Goal: Task Accomplishment & Management: Complete application form

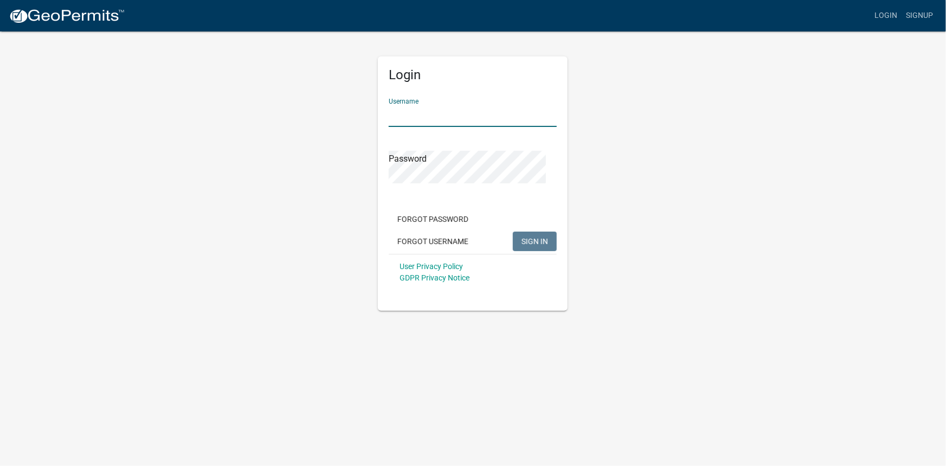
click at [499, 127] on input "Username" at bounding box center [473, 116] width 168 height 22
click at [513, 232] on button "SIGN IN" at bounding box center [535, 242] width 44 height 20
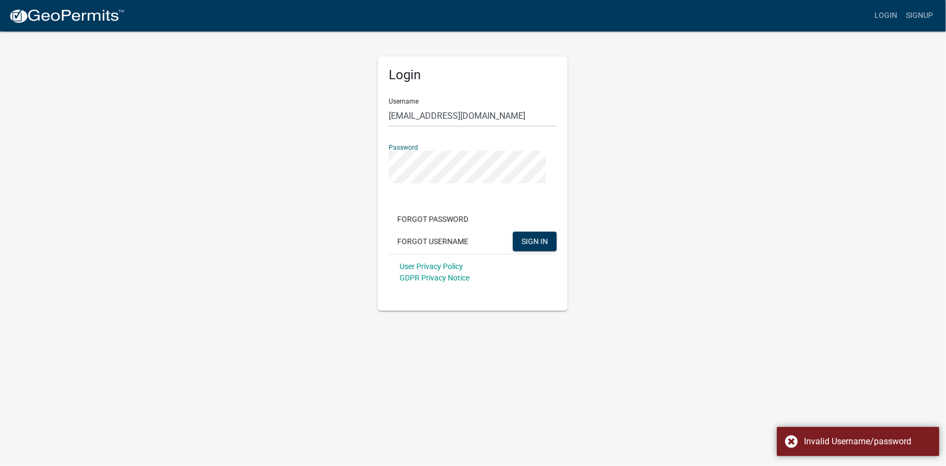
click at [382, 240] on div "Login Username [EMAIL_ADDRESS][DOMAIN_NAME] Password Forgot Password Forgot Use…" at bounding box center [473, 183] width 190 height 254
click at [513, 232] on button "SIGN IN" at bounding box center [535, 242] width 44 height 20
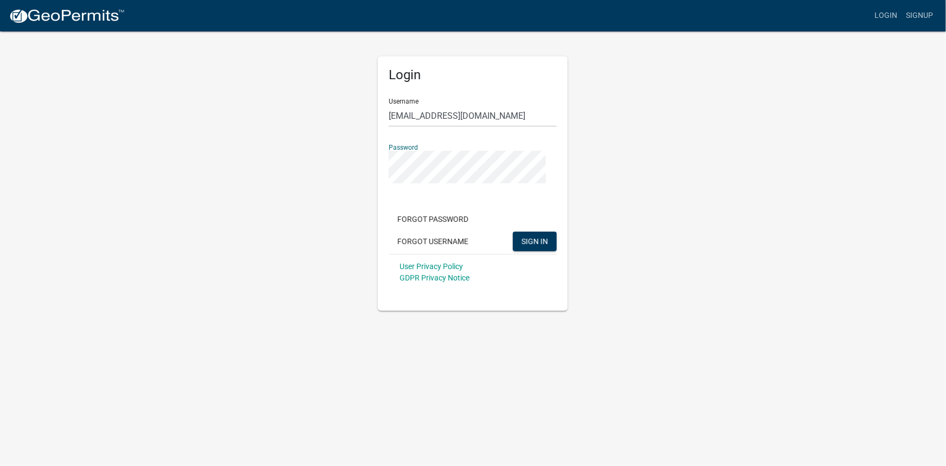
click at [513, 232] on button "SIGN IN" at bounding box center [535, 242] width 44 height 20
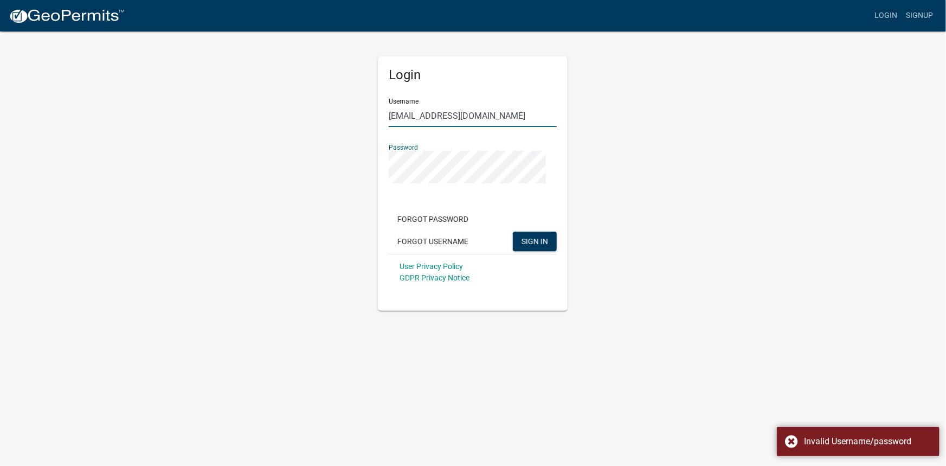
click at [595, 162] on div "Login Username [EMAIL_ADDRESS][DOMAIN_NAME] Password Forgot Password Forgot Use…" at bounding box center [473, 170] width 618 height 280
click at [517, 127] on input "[EMAIL_ADDRESS][DOMAIN_NAME]" at bounding box center [473, 116] width 168 height 22
click at [497, 127] on input "[EMAIL_ADDRESS][DOMAIN_NAME]" at bounding box center [473, 116] width 168 height 22
click at [504, 127] on input "[EMAIL_ADDRESS][DOMAIN_NAME]" at bounding box center [473, 116] width 168 height 22
click at [506, 127] on input "[EMAIL_ADDRESS][DOMAIN_NAME]" at bounding box center [473, 116] width 168 height 22
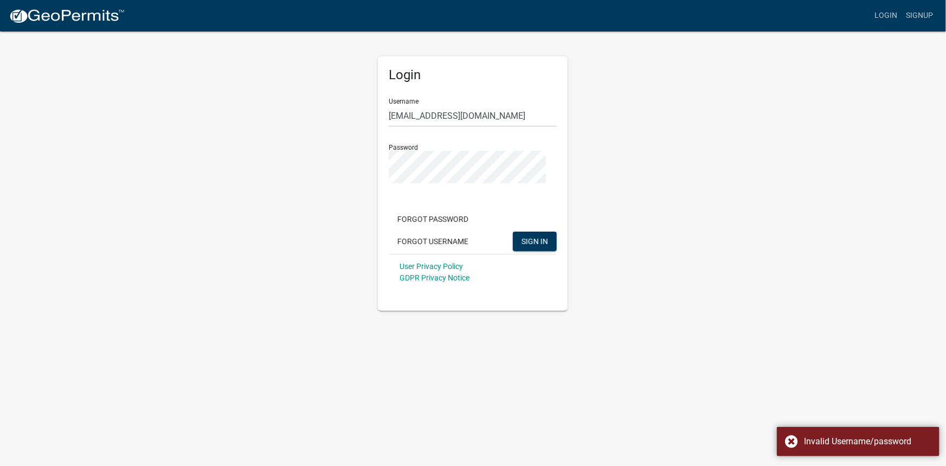
click at [607, 235] on div "Login Username [EMAIL_ADDRESS][DOMAIN_NAME] Password Forgot Password Forgot Use…" at bounding box center [473, 170] width 618 height 280
click at [500, 127] on input "[EMAIL_ADDRESS][DOMAIN_NAME]" at bounding box center [473, 116] width 168 height 22
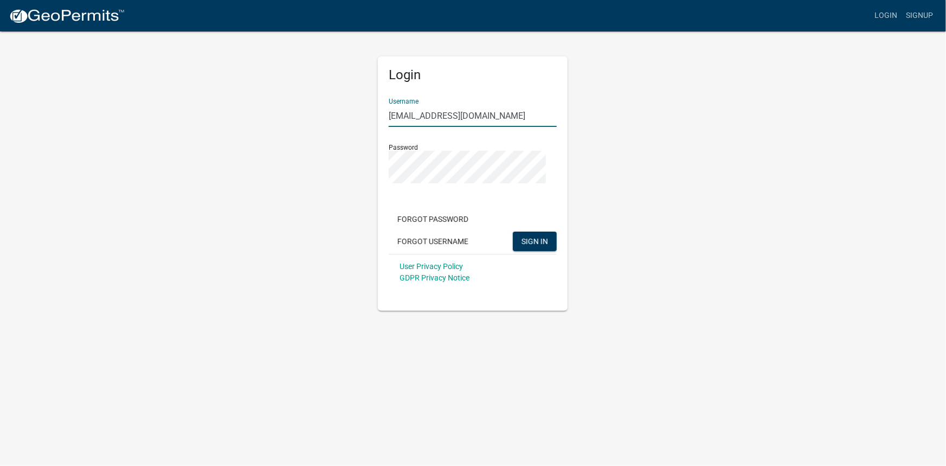
drag, startPoint x: 498, startPoint y: 160, endPoint x: 607, endPoint y: 163, distance: 109.0
click at [601, 162] on div "Login Username [EMAIL_ADDRESS][DOMAIN_NAME] Password Forgot Password Forgot Use…" at bounding box center [473, 170] width 618 height 280
click at [513, 232] on button "SIGN IN" at bounding box center [535, 242] width 44 height 20
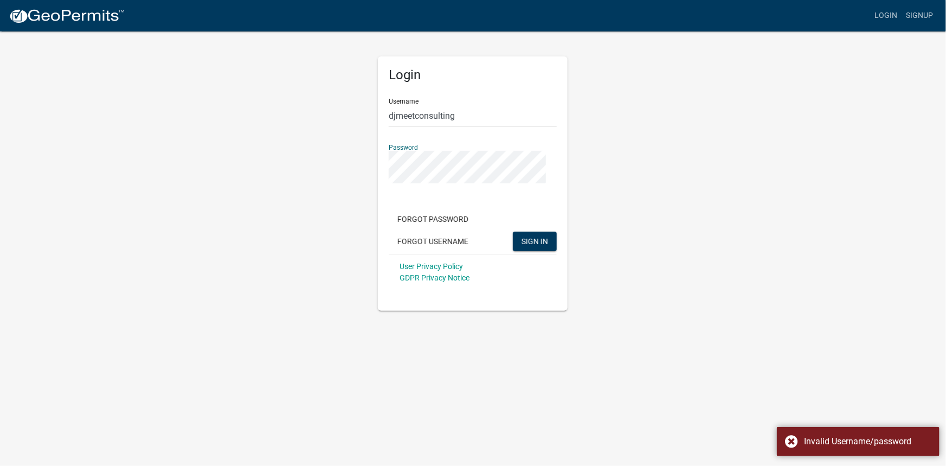
click at [344, 218] on div "Login Username djmeetconsulting Password Forgot Password Forgot Username SIGN I…" at bounding box center [473, 170] width 618 height 280
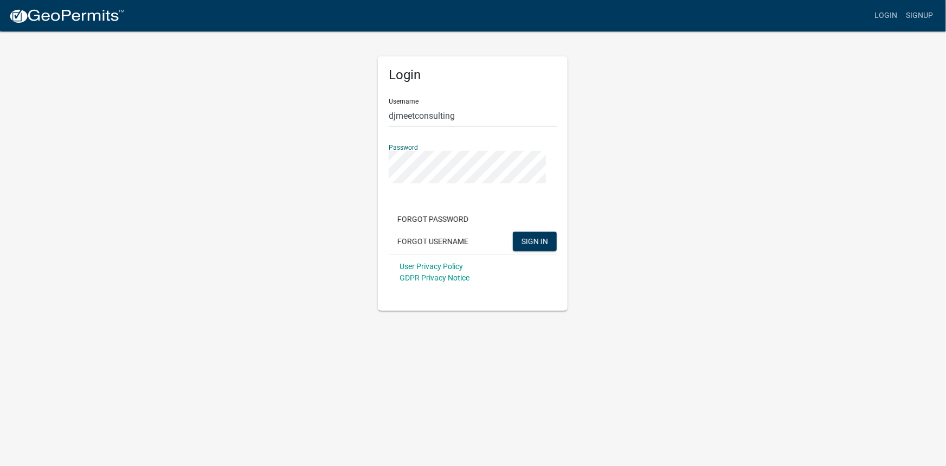
click at [513, 232] on button "SIGN IN" at bounding box center [535, 242] width 44 height 20
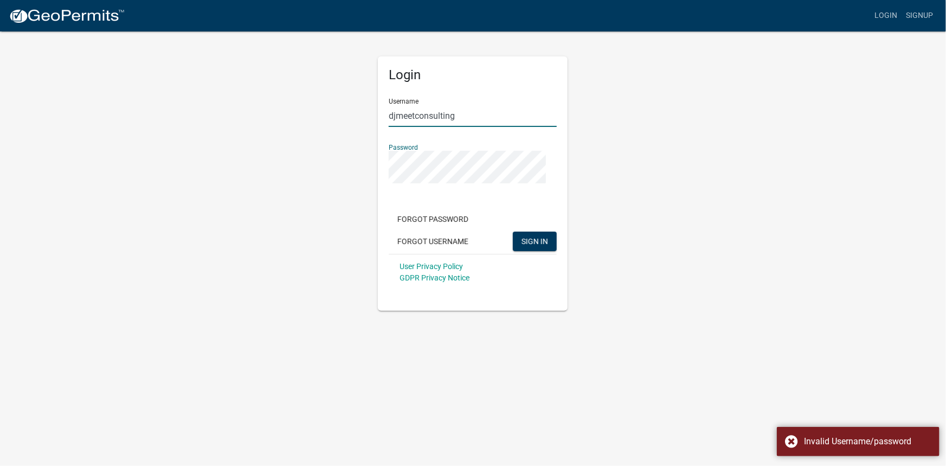
click at [505, 127] on input "djmeetconsulting" at bounding box center [473, 116] width 168 height 22
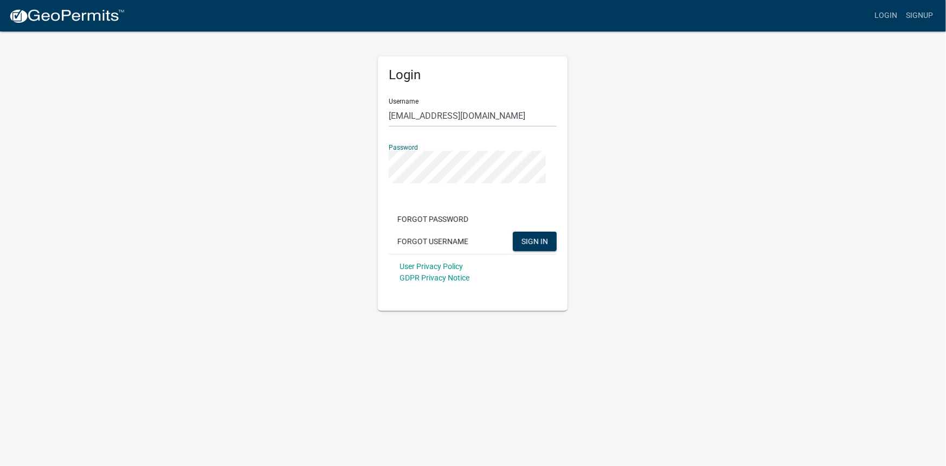
click at [513, 232] on button "SIGN IN" at bounding box center [535, 242] width 44 height 20
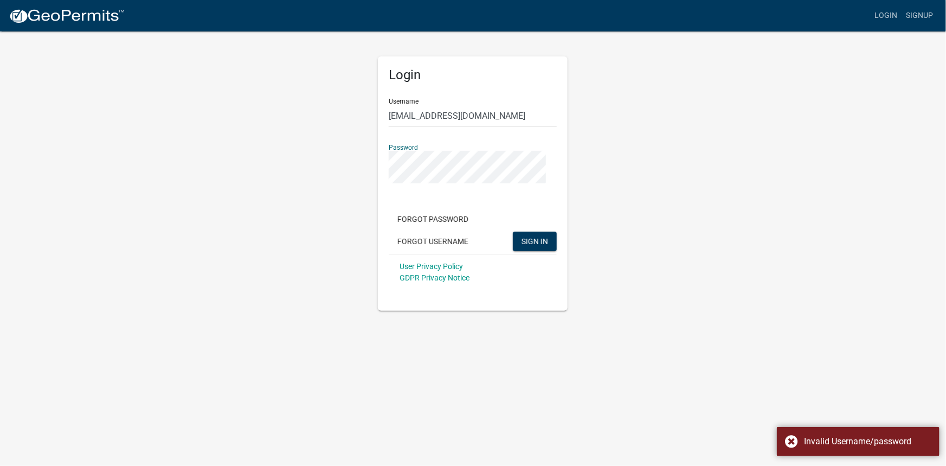
click at [513, 232] on button "SIGN IN" at bounding box center [535, 242] width 44 height 20
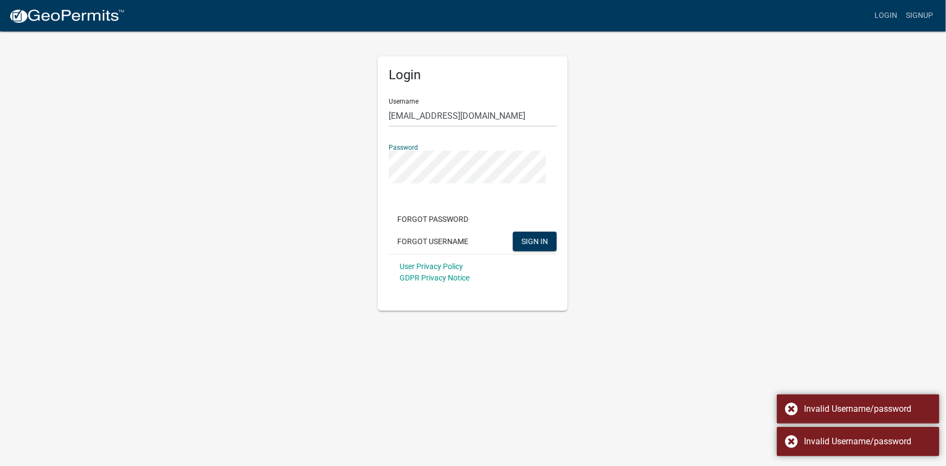
click at [383, 228] on div "Login Username [EMAIL_ADDRESS][DOMAIN_NAME] Password Forgot Password Forgot Use…" at bounding box center [473, 183] width 190 height 254
click at [513, 232] on button "SIGN IN" at bounding box center [535, 242] width 44 height 20
click at [522, 246] on span "SIGN IN" at bounding box center [535, 241] width 27 height 9
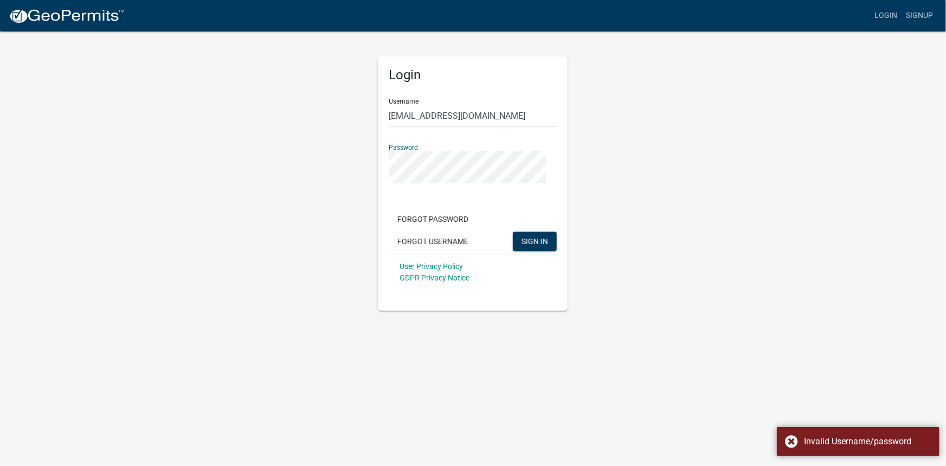
click at [513, 232] on button "SIGN IN" at bounding box center [535, 242] width 44 height 20
drag, startPoint x: 493, startPoint y: 156, endPoint x: 639, endPoint y: 164, distance: 146.1
click at [639, 164] on div "Login Username [EMAIL_ADDRESS][DOMAIN_NAME] Password Forgot Password Forgot Use…" at bounding box center [473, 170] width 618 height 280
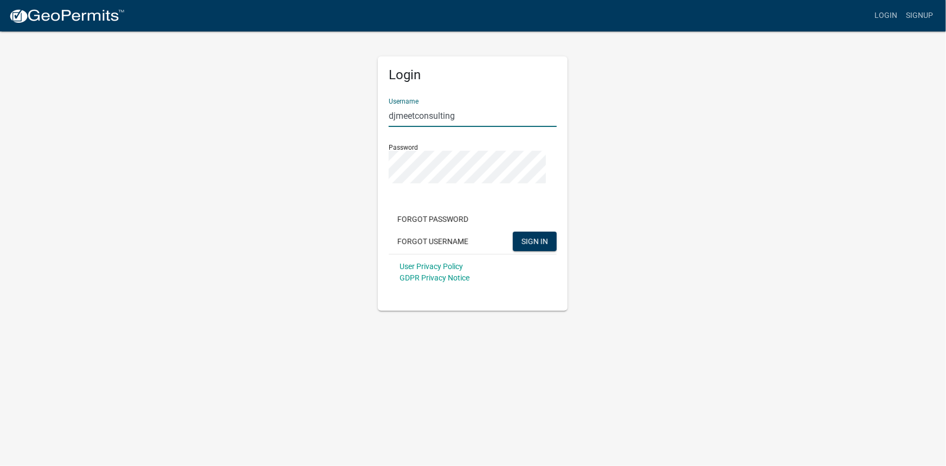
scroll to position [0, 0]
click at [513, 232] on button "SIGN IN" at bounding box center [535, 242] width 44 height 20
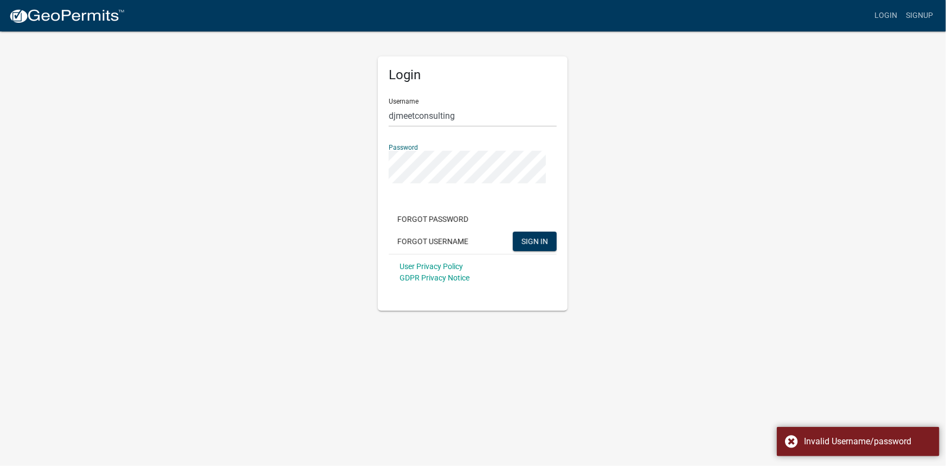
click at [513, 232] on button "SIGN IN" at bounding box center [535, 242] width 44 height 20
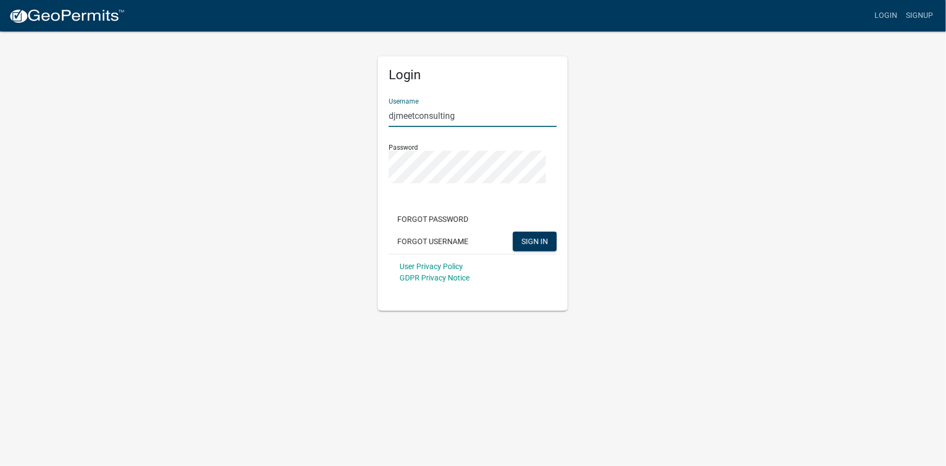
drag, startPoint x: 516, startPoint y: 158, endPoint x: 512, endPoint y: 163, distance: 5.8
click at [516, 127] on input "djmeetconsulting" at bounding box center [473, 116] width 168 height 22
click at [360, 232] on div "Login Username [EMAIL_ADDRESS][DOMAIN_NAME] Password Forgot Password Forgot Use…" at bounding box center [473, 170] width 618 height 280
click at [513, 232] on button "SIGN IN" at bounding box center [535, 242] width 44 height 20
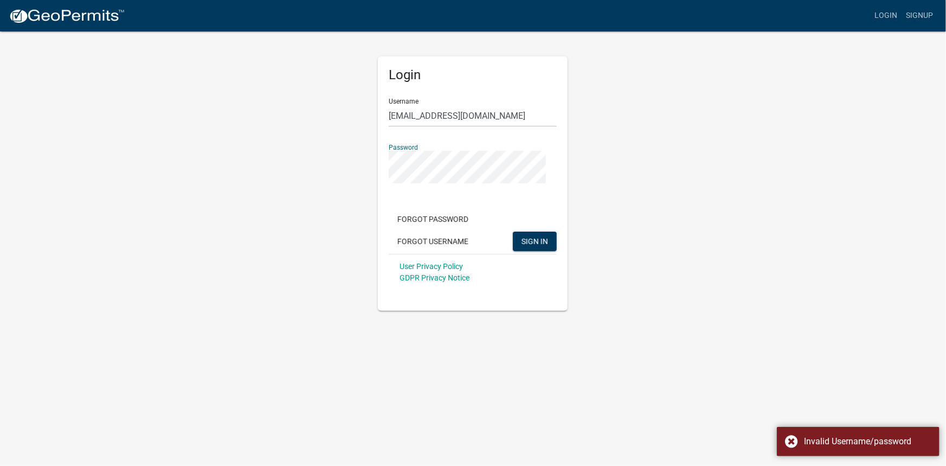
click at [513, 232] on button "SIGN IN" at bounding box center [535, 242] width 44 height 20
click at [369, 221] on div "Login Username [EMAIL_ADDRESS][DOMAIN_NAME] Password Forgot Password Forgot Use…" at bounding box center [473, 170] width 618 height 280
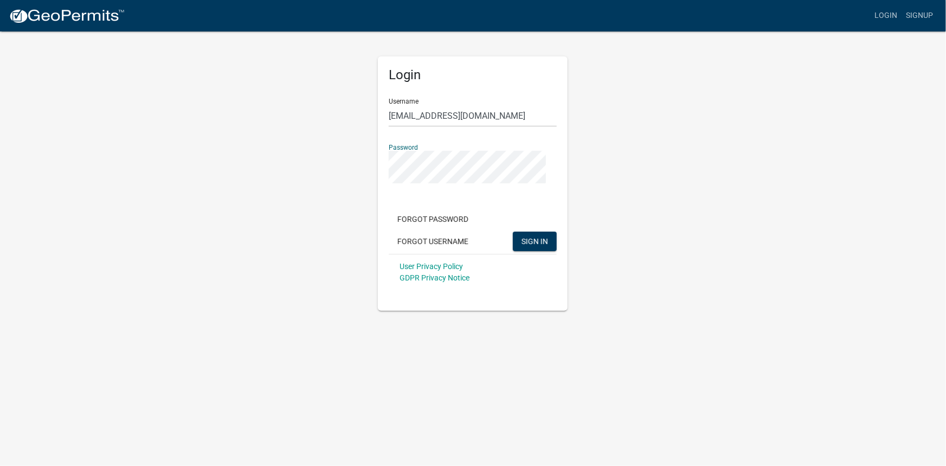
click at [513, 232] on button "SIGN IN" at bounding box center [535, 242] width 44 height 20
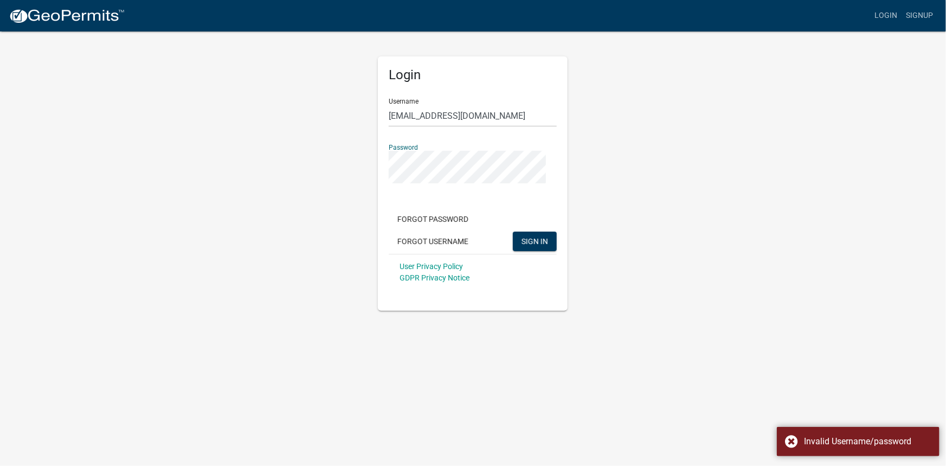
click at [332, 231] on div "Login Username [EMAIL_ADDRESS][DOMAIN_NAME] Password Forgot Password Forgot Use…" at bounding box center [473, 170] width 618 height 280
click at [465, 127] on input "[EMAIL_ADDRESS][DOMAIN_NAME]" at bounding box center [473, 116] width 168 height 22
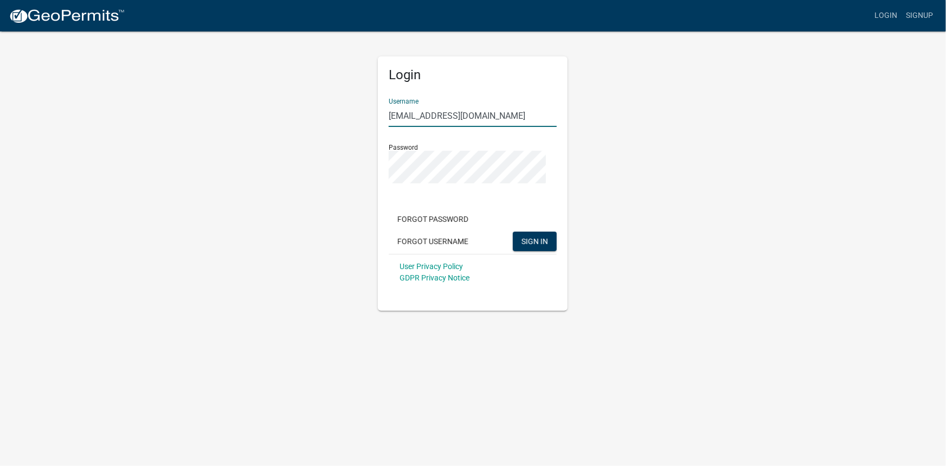
scroll to position [0, 16]
drag, startPoint x: 435, startPoint y: 158, endPoint x: 613, endPoint y: 158, distance: 177.9
click at [613, 158] on div "Login Username [EMAIL_ADDRESS][DOMAIN_NAME] Password Forgot Password Forgot Use…" at bounding box center [473, 170] width 618 height 280
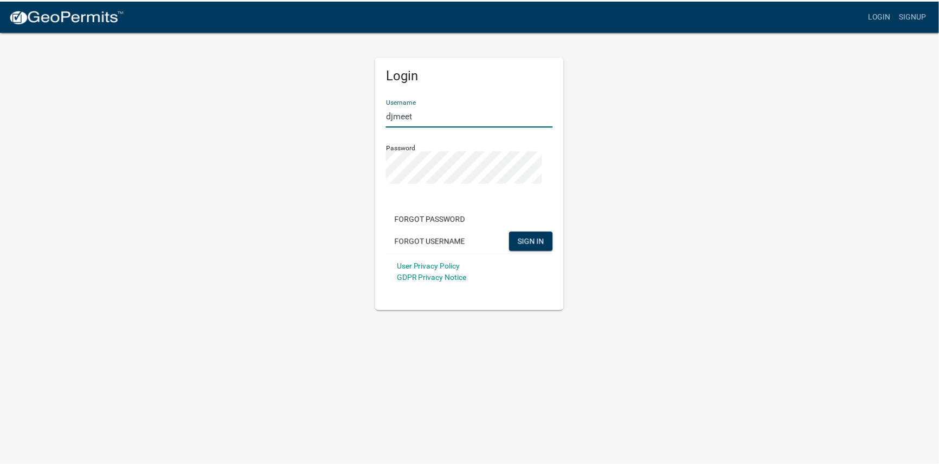
scroll to position [0, 0]
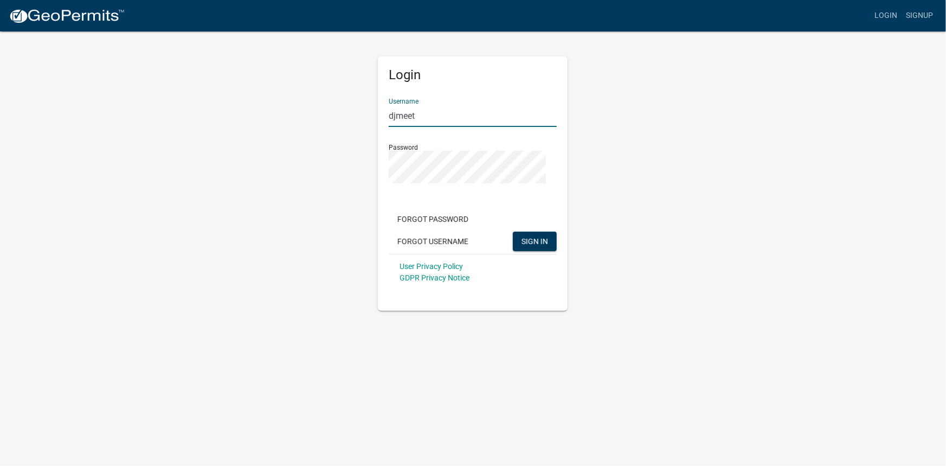
type input "djmeet"
click at [513, 232] on button "SIGN IN" at bounding box center [535, 242] width 44 height 20
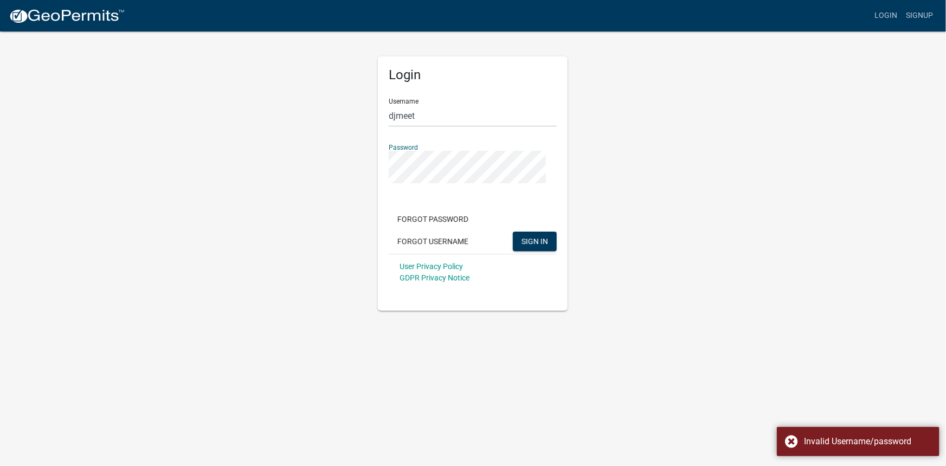
click at [372, 228] on div "Login Username djmeet Password Forgot Password Forgot Username SIGN IN User Pri…" at bounding box center [473, 170] width 206 height 280
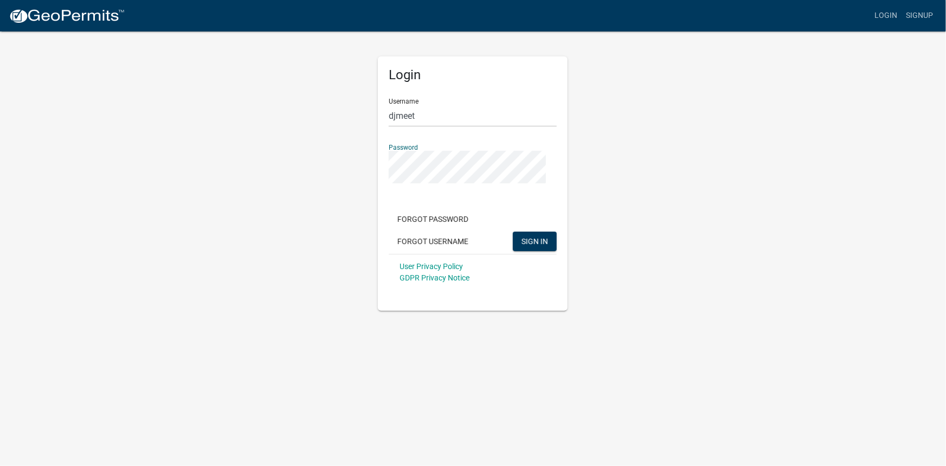
click at [513, 232] on button "SIGN IN" at bounding box center [535, 242] width 44 height 20
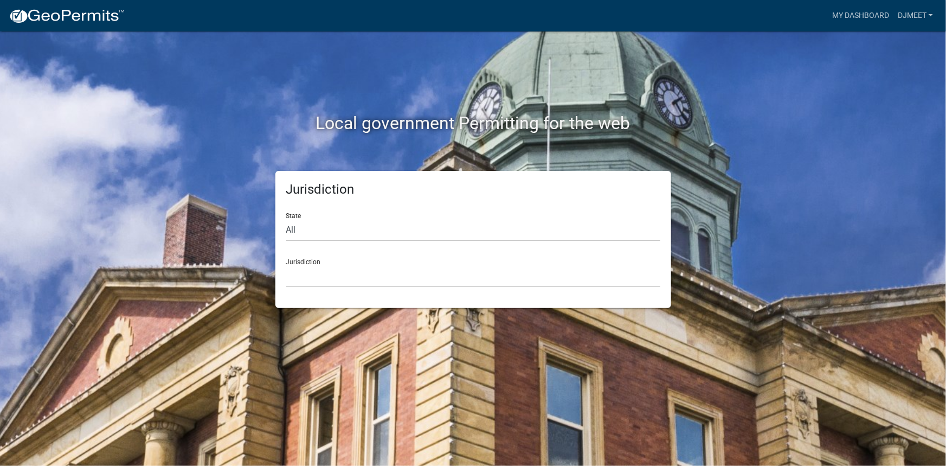
click at [323, 287] on div "Jurisdiction [GEOGRAPHIC_DATA], [US_STATE] City of [GEOGRAPHIC_DATA], [US_STATE…" at bounding box center [473, 268] width 374 height 37
click at [341, 287] on select "[GEOGRAPHIC_DATA], [US_STATE] City of [GEOGRAPHIC_DATA], [US_STATE] [GEOGRAPHIC…" at bounding box center [473, 276] width 374 height 22
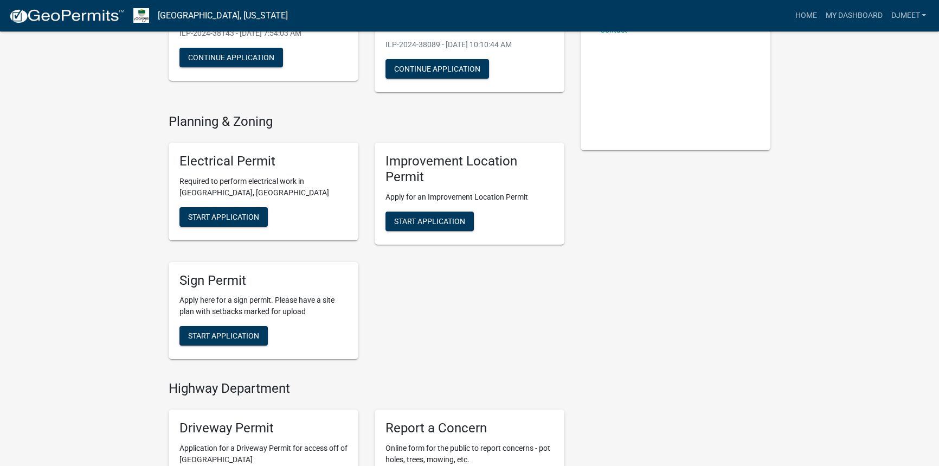
scroll to position [5, 0]
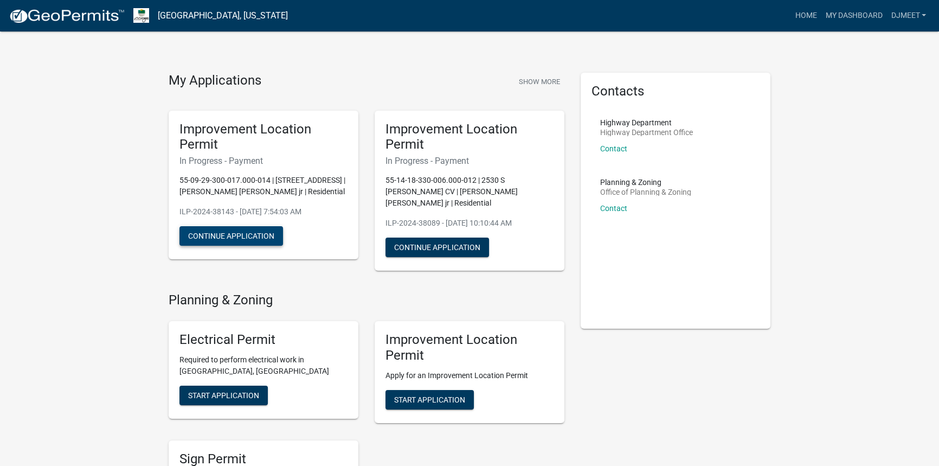
click at [282, 246] on button "Continue Application" at bounding box center [231, 236] width 104 height 20
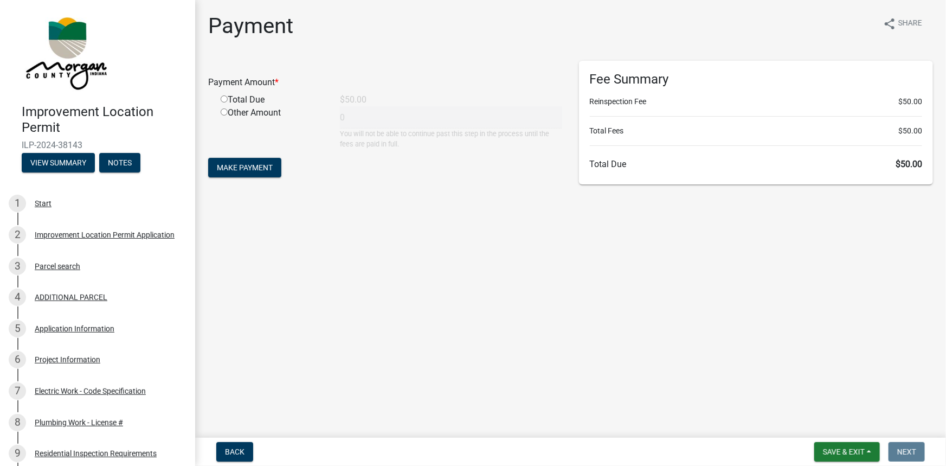
click at [228, 102] on input "radio" at bounding box center [224, 98] width 7 height 7
radio input "true"
type input "50"
click at [273, 172] on span "Make Payment" at bounding box center [245, 167] width 56 height 9
